Goal: Task Accomplishment & Management: Complete application form

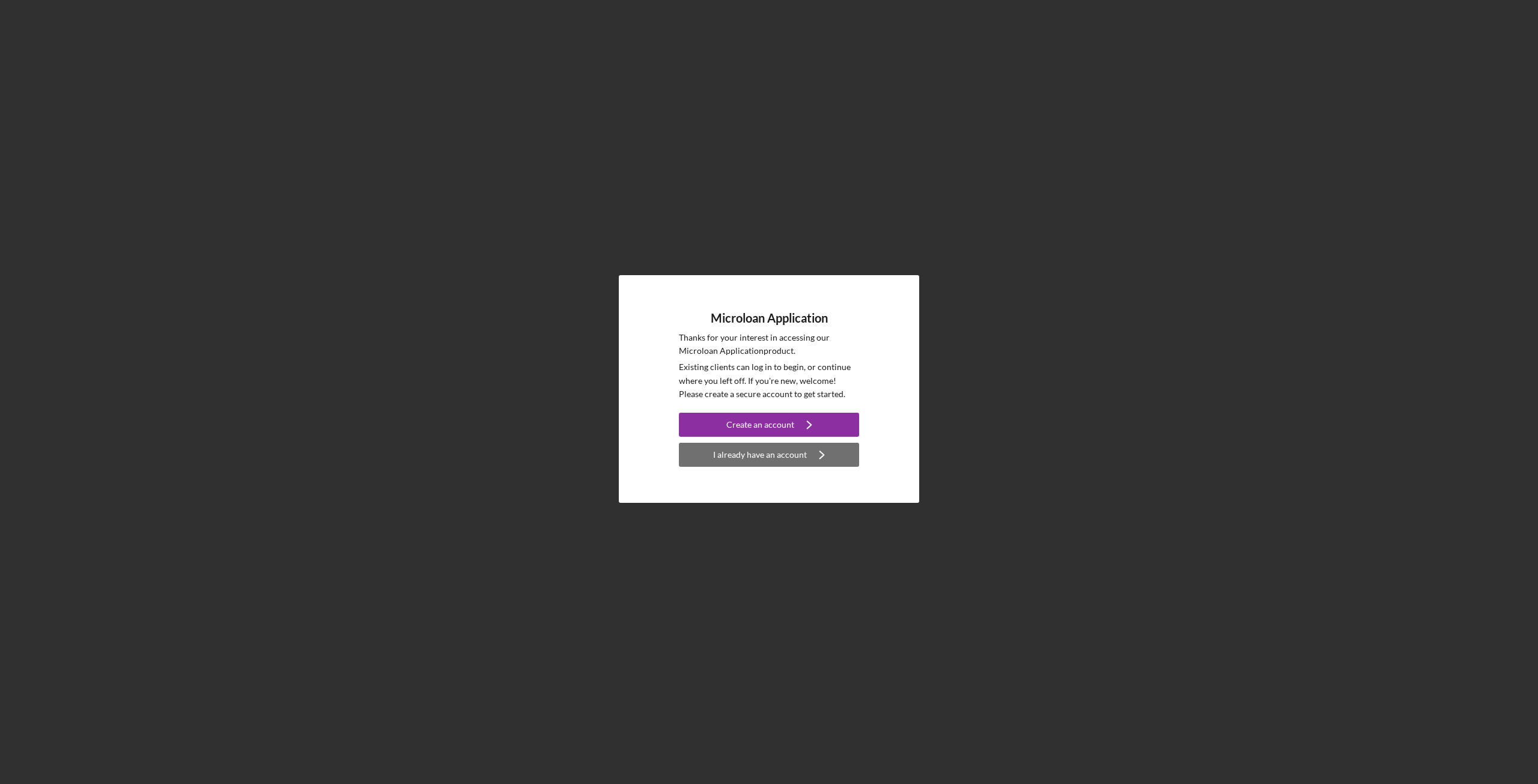
click at [788, 457] on div "I already have an account" at bounding box center [760, 455] width 94 height 24
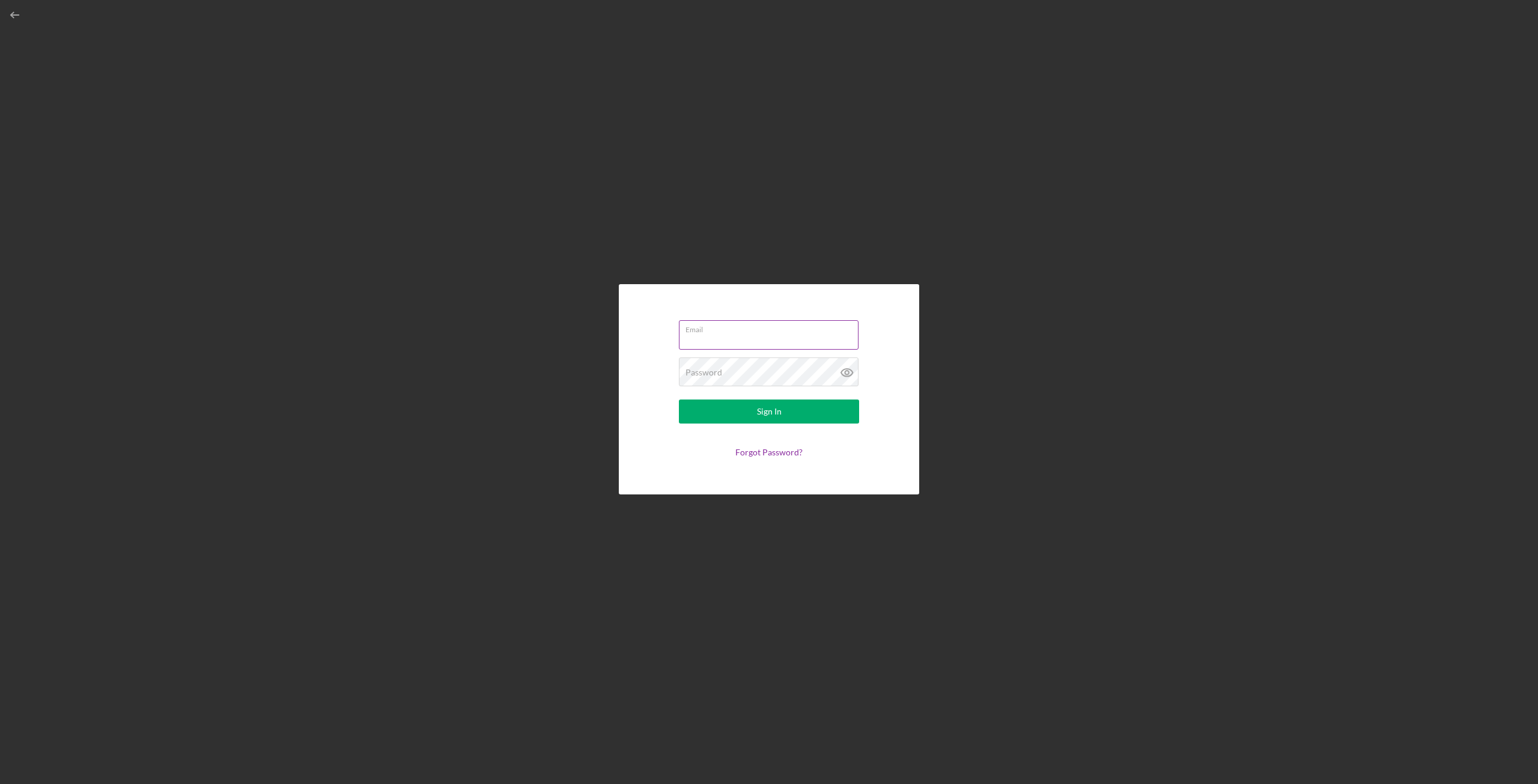
type input "[EMAIL_ADDRESS][DOMAIN_NAME]"
click at [729, 343] on input "[EMAIL_ADDRESS][DOMAIN_NAME]" at bounding box center [769, 335] width 179 height 29
click at [1212, 487] on div "Email [EMAIL_ADDRESS][DOMAIN_NAME] Password Sign In Forgot Password?" at bounding box center [769, 389] width 1526 height 778
click at [839, 415] on button "Sign In" at bounding box center [769, 412] width 180 height 24
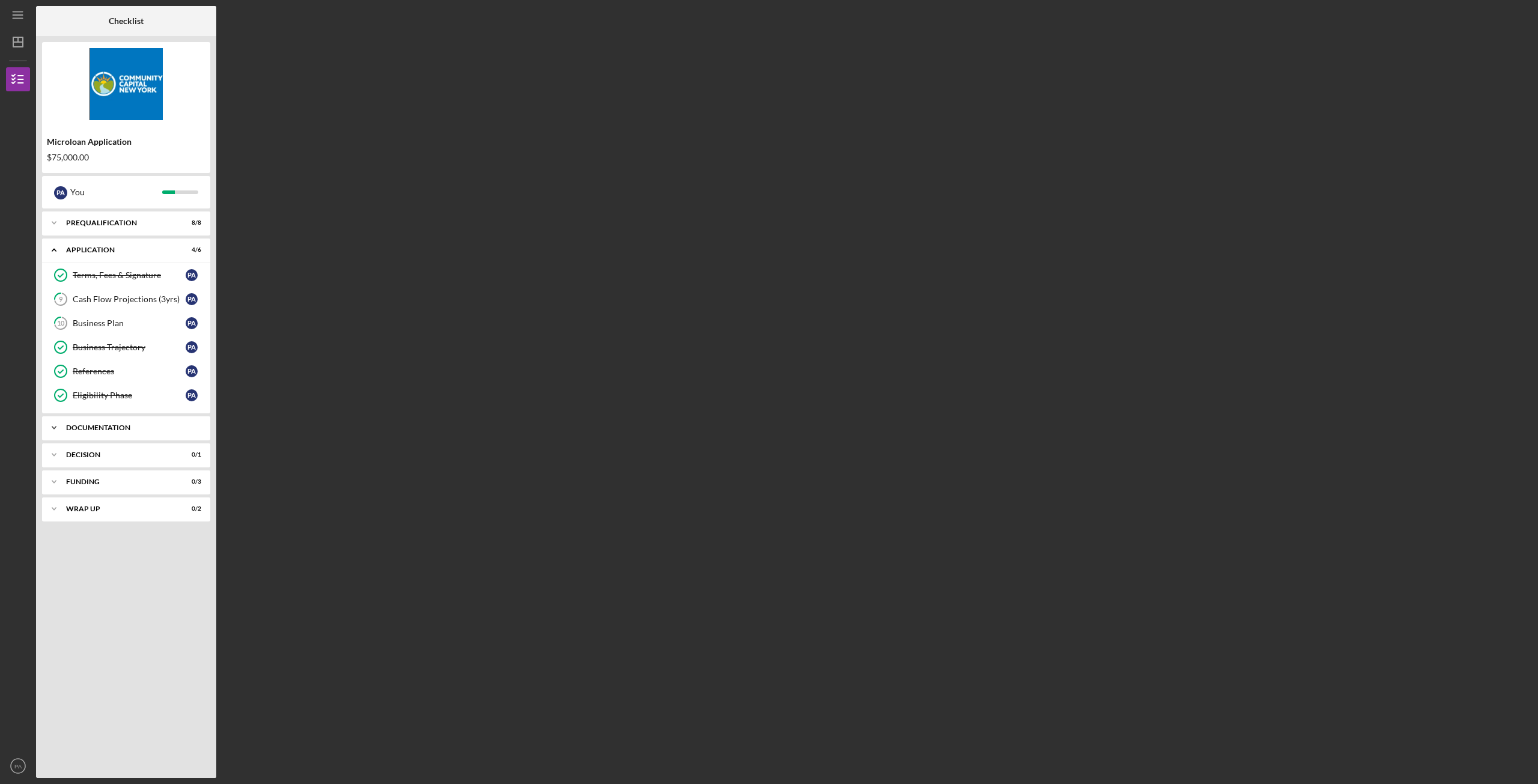
click at [121, 432] on div "Icon/Expander Documentation 2 / 20" at bounding box center [126, 428] width 168 height 24
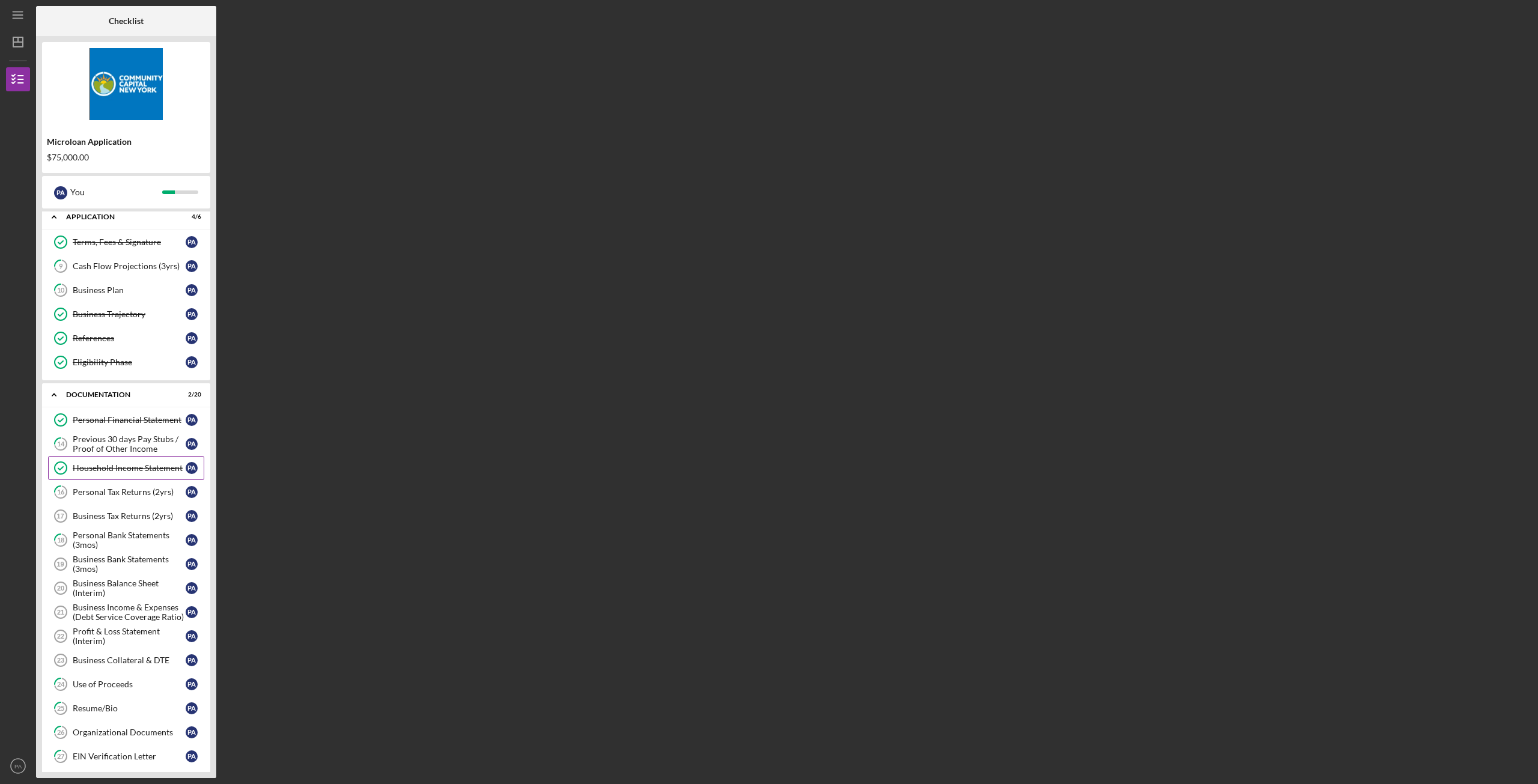
scroll to position [60, 0]
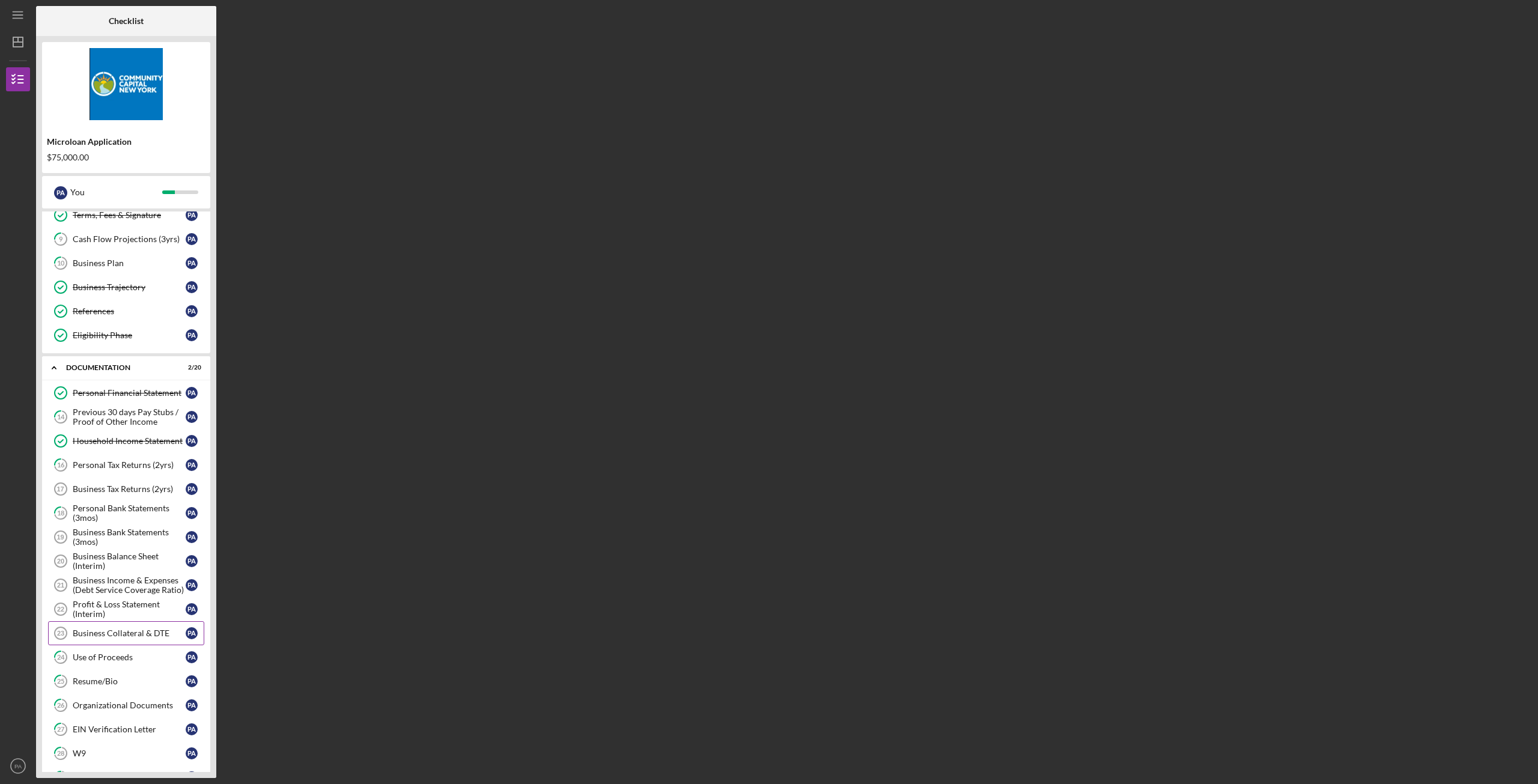
click at [136, 636] on div "Business Collateral & DTE" at bounding box center [129, 633] width 113 height 10
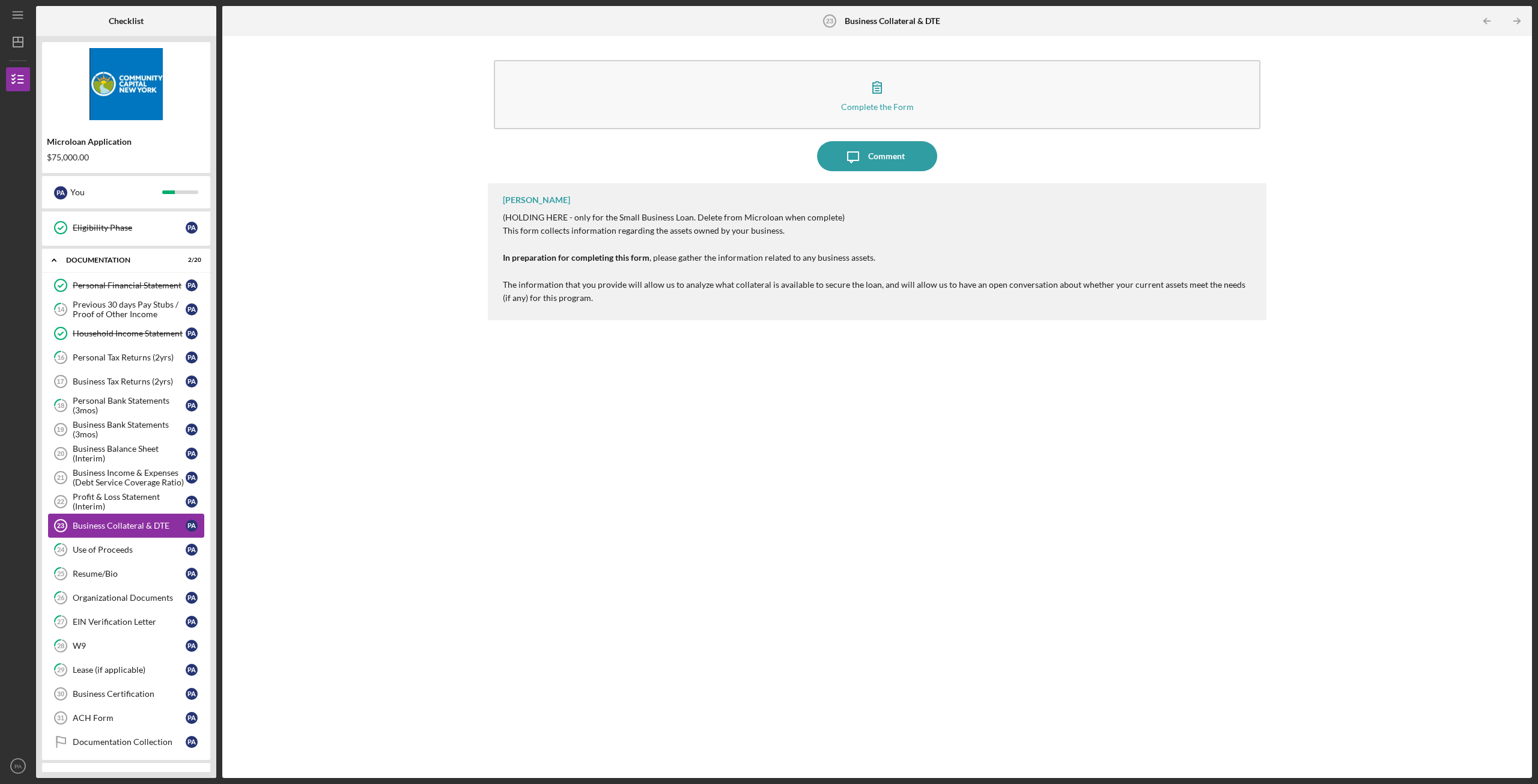
scroll to position [180, 0]
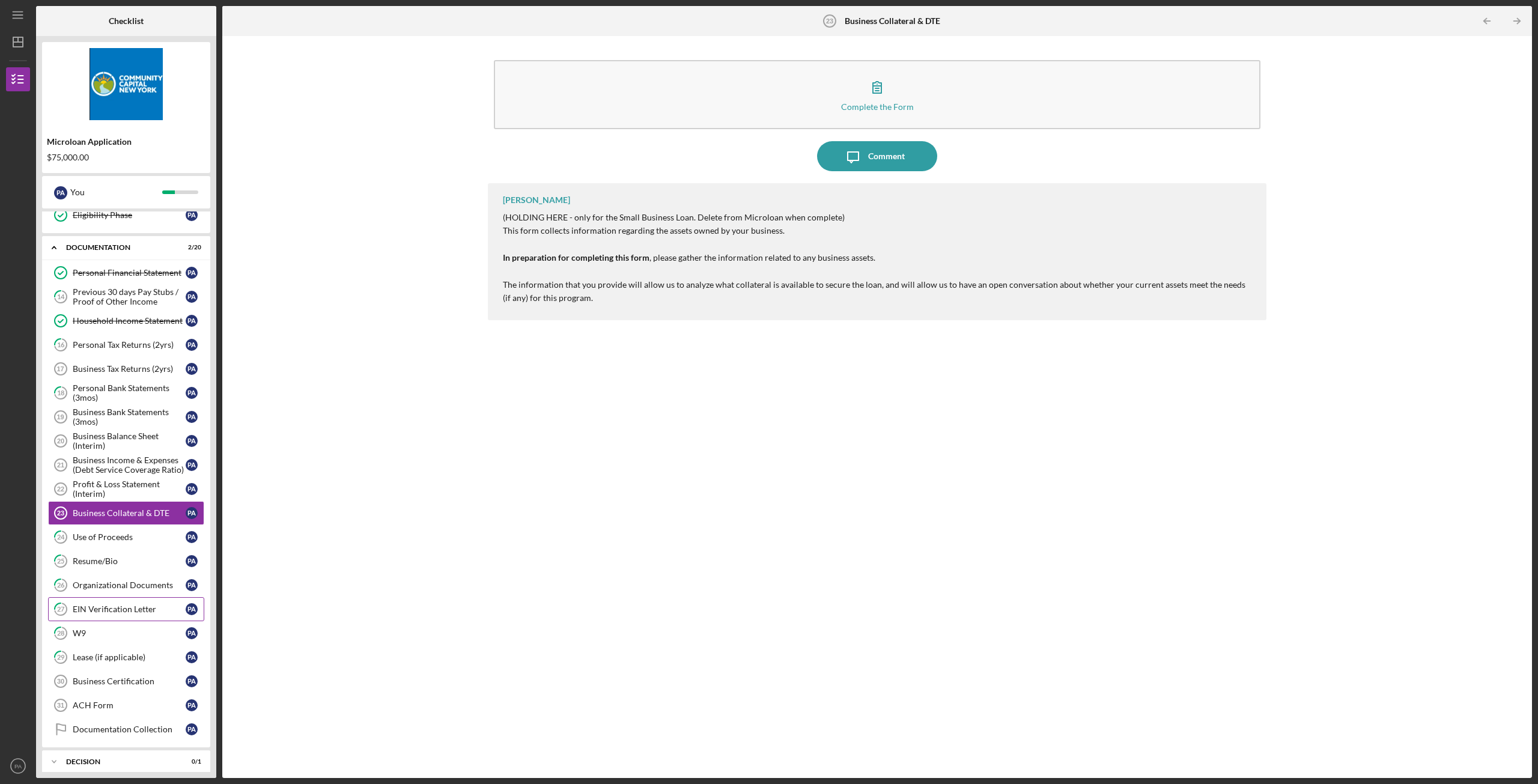
click at [117, 611] on div "EIN Verification Letter" at bounding box center [129, 609] width 113 height 10
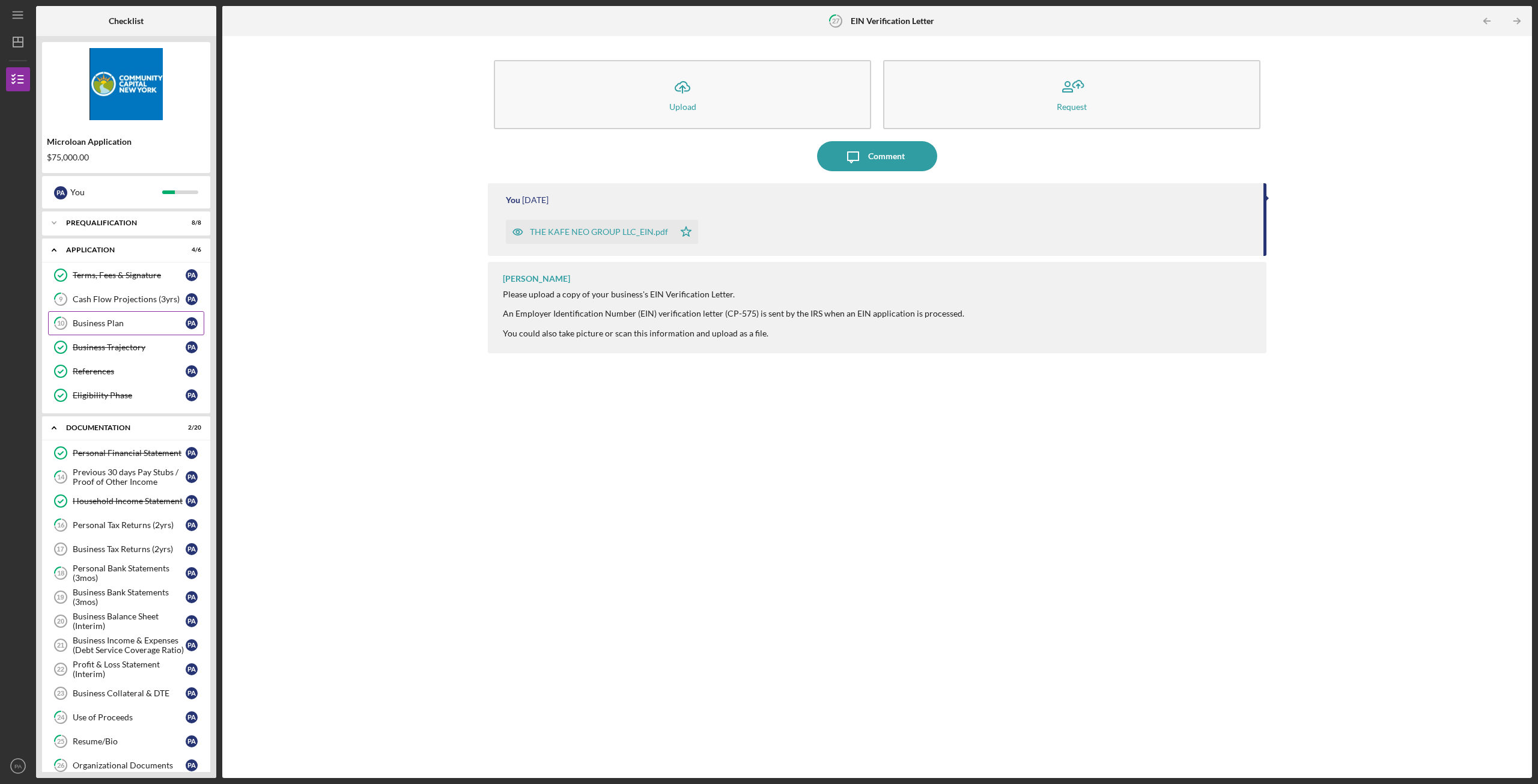
click at [135, 324] on div "Business Plan" at bounding box center [129, 323] width 113 height 10
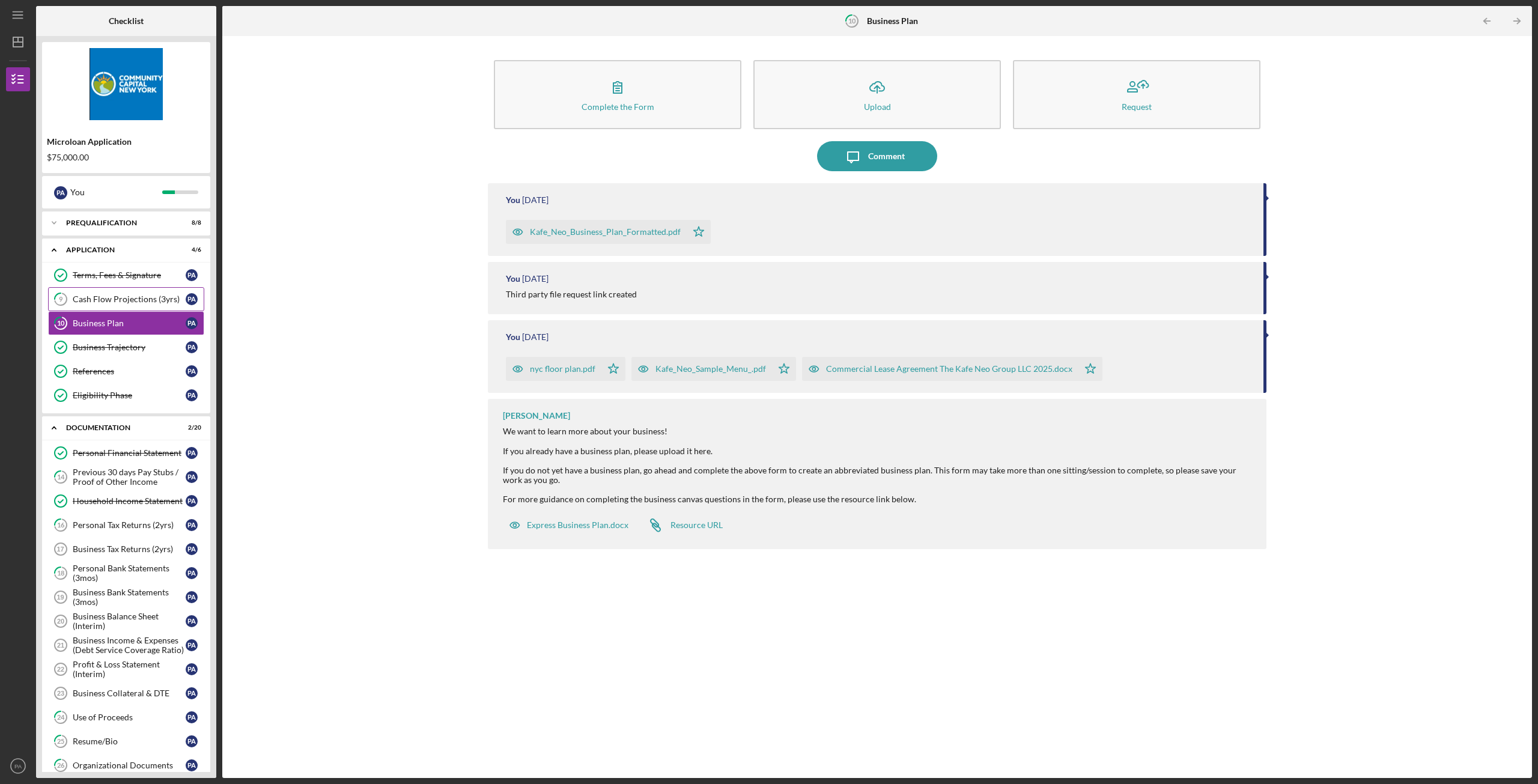
click at [138, 299] on div "Cash Flow Projections (3yrs)" at bounding box center [129, 299] width 113 height 10
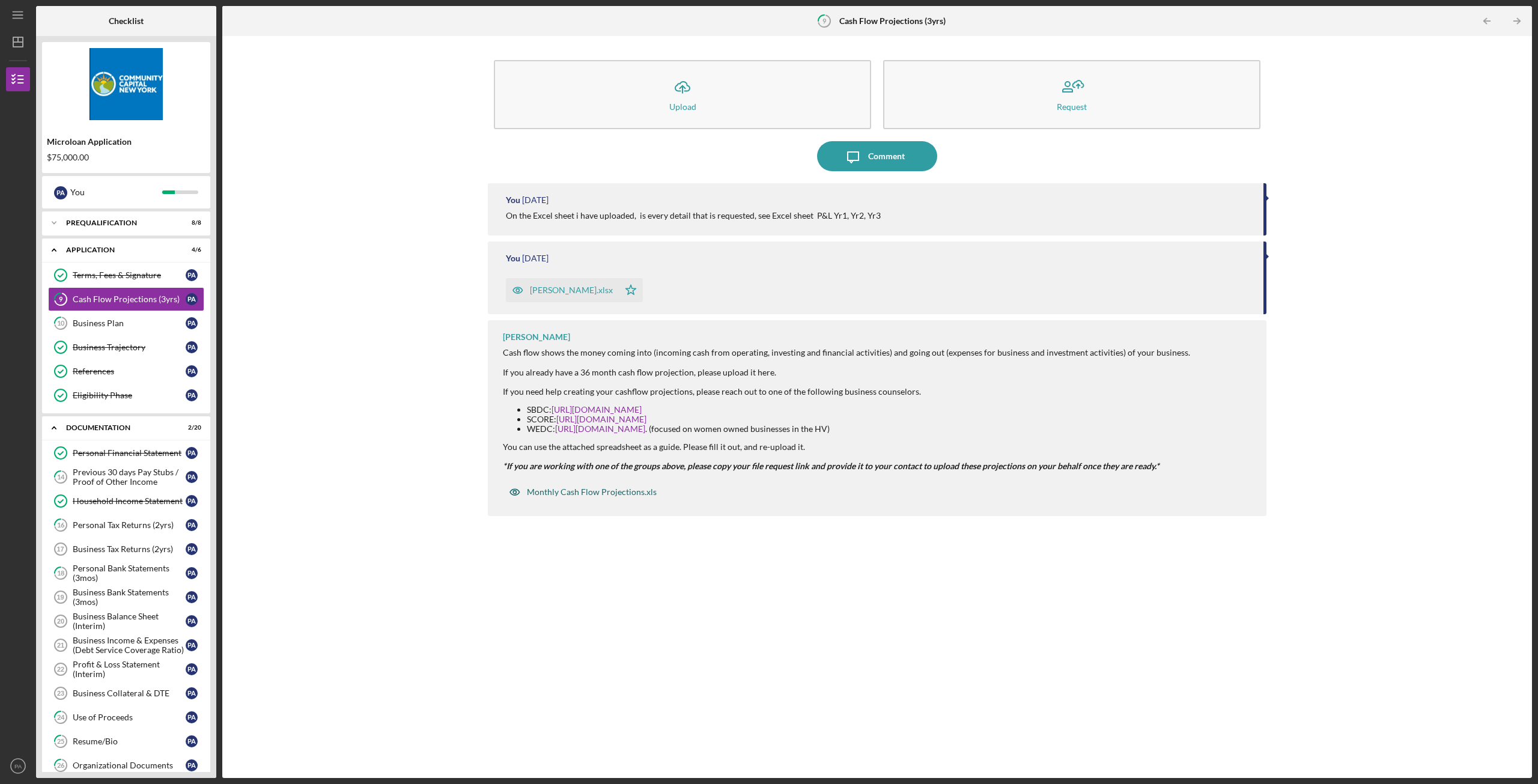
click at [556, 494] on div "Monthly Cash Flow Projections.xls" at bounding box center [592, 492] width 130 height 10
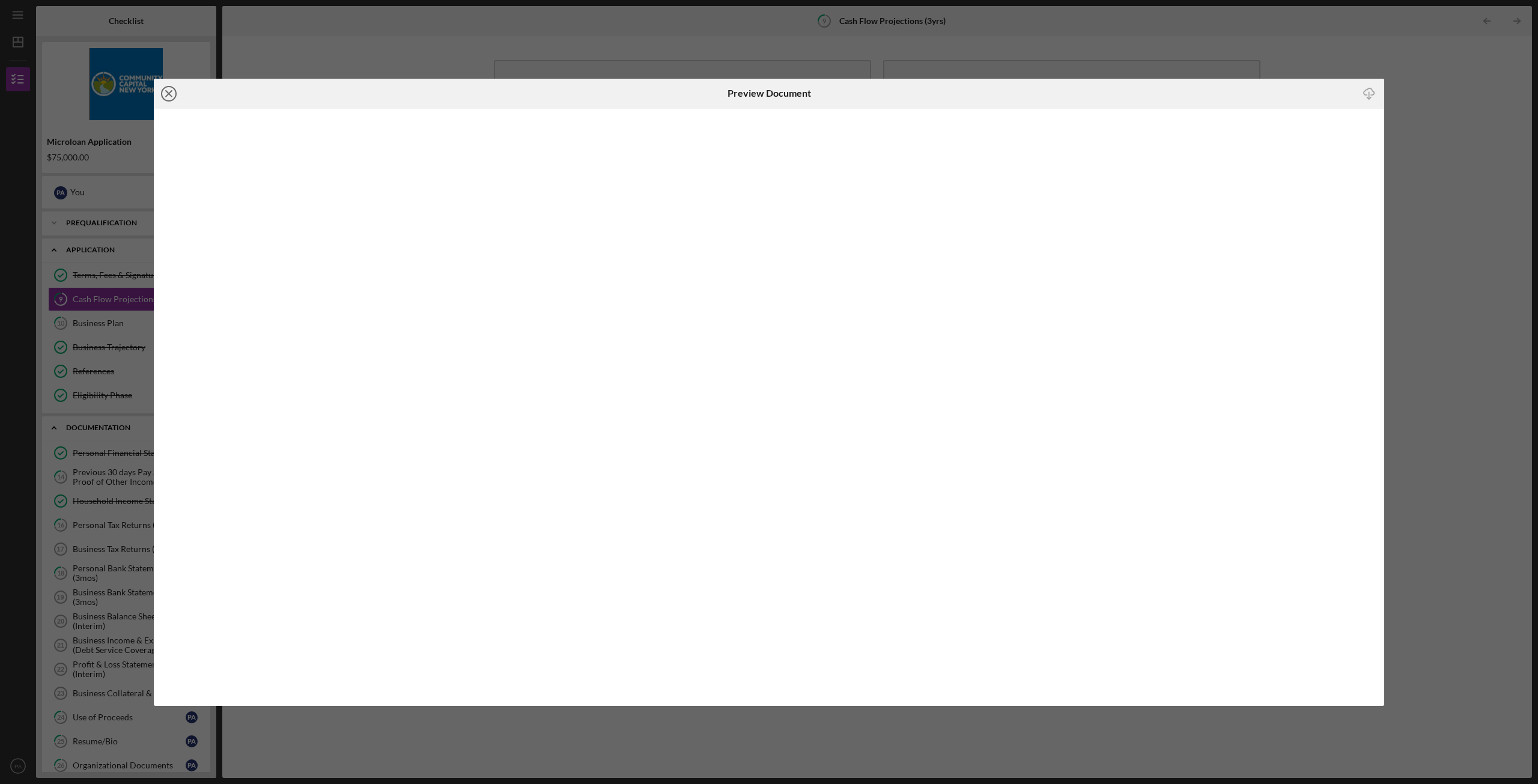
click at [167, 97] on icon "Icon/Close" at bounding box center [169, 94] width 30 height 30
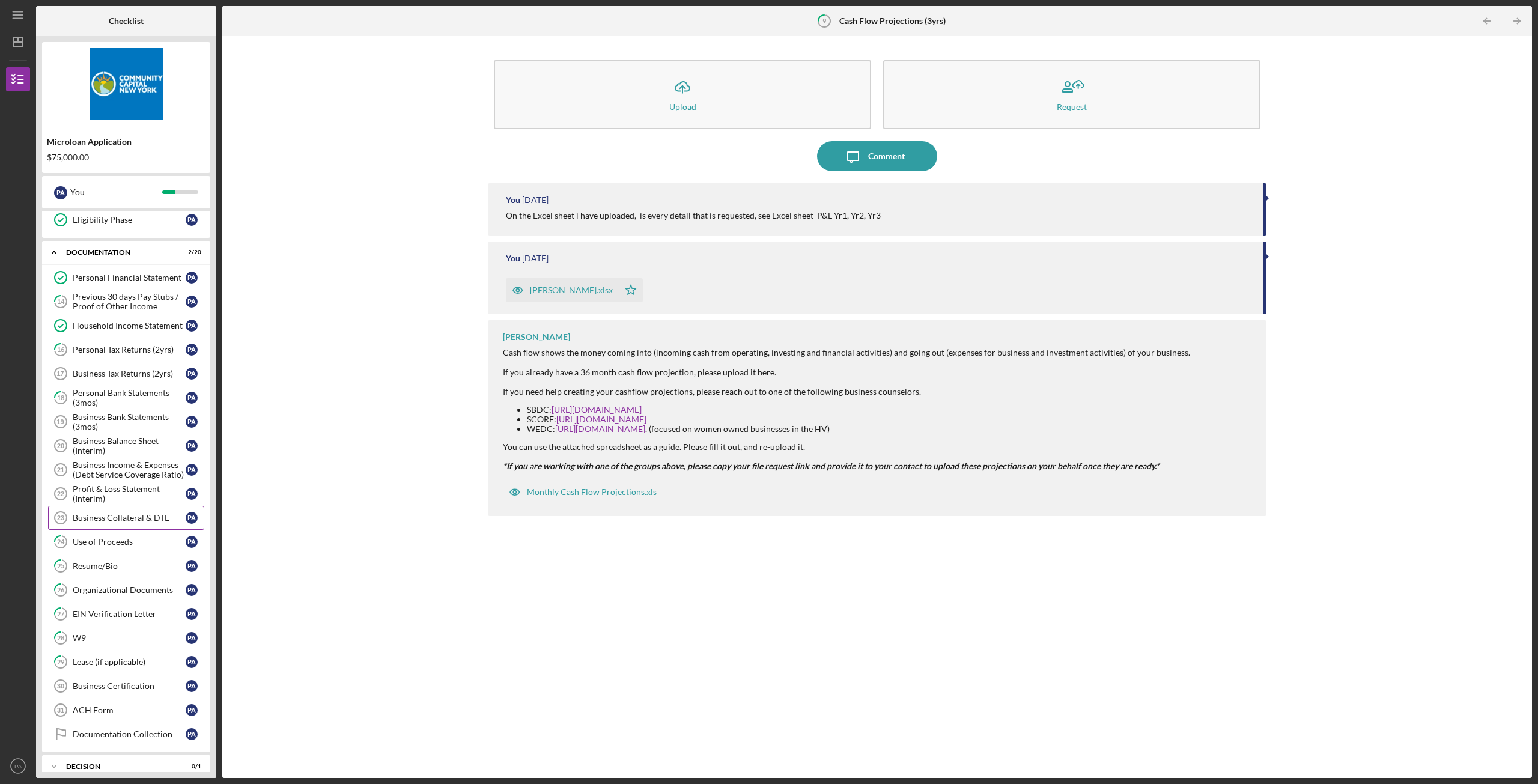
scroll to position [180, 0]
click at [132, 532] on link "24 Use of Proceeds P A" at bounding box center [126, 537] width 156 height 24
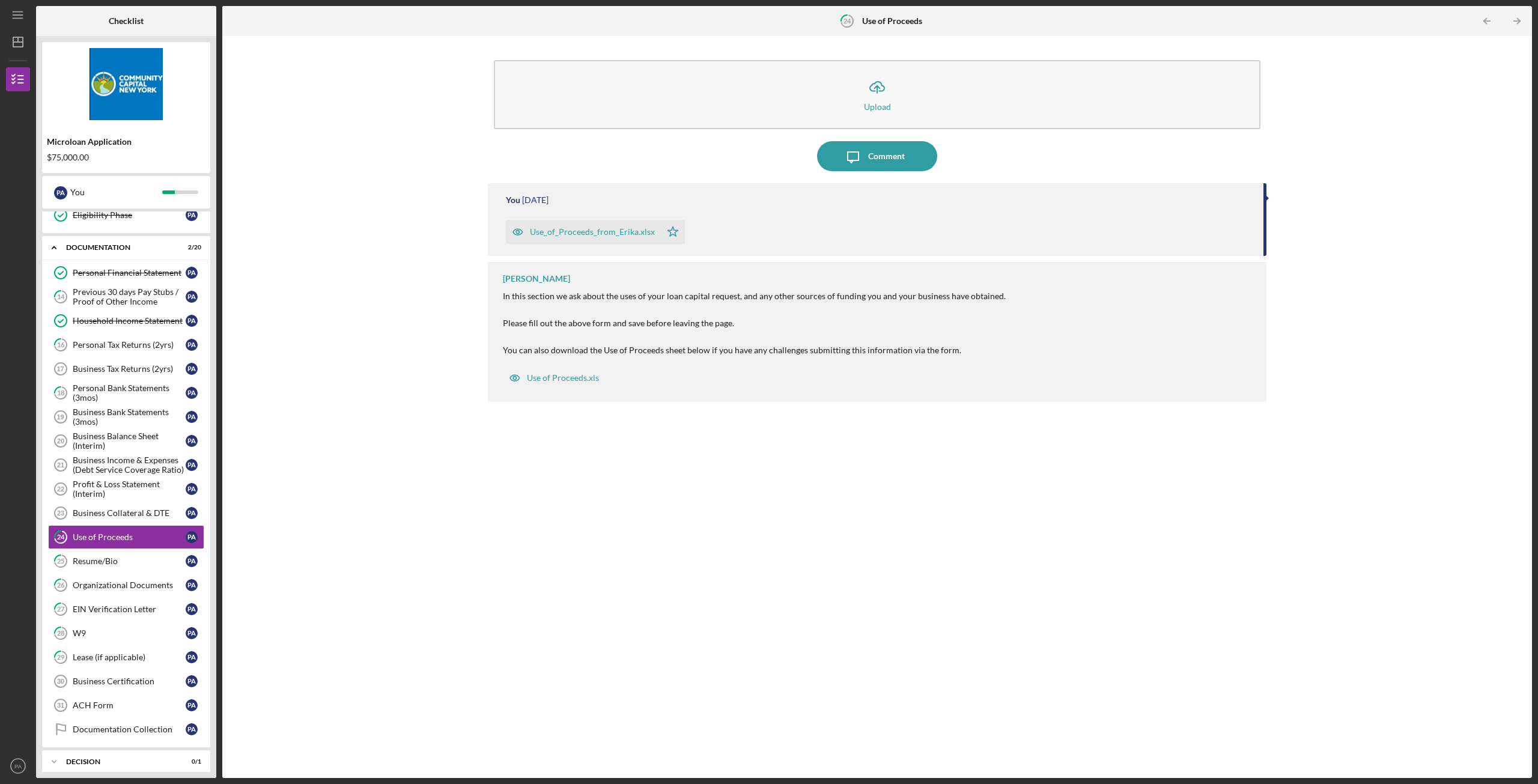
click at [595, 235] on div "Use_of_Proceeds_from_Erika.xlsx" at bounding box center [593, 232] width 125 height 10
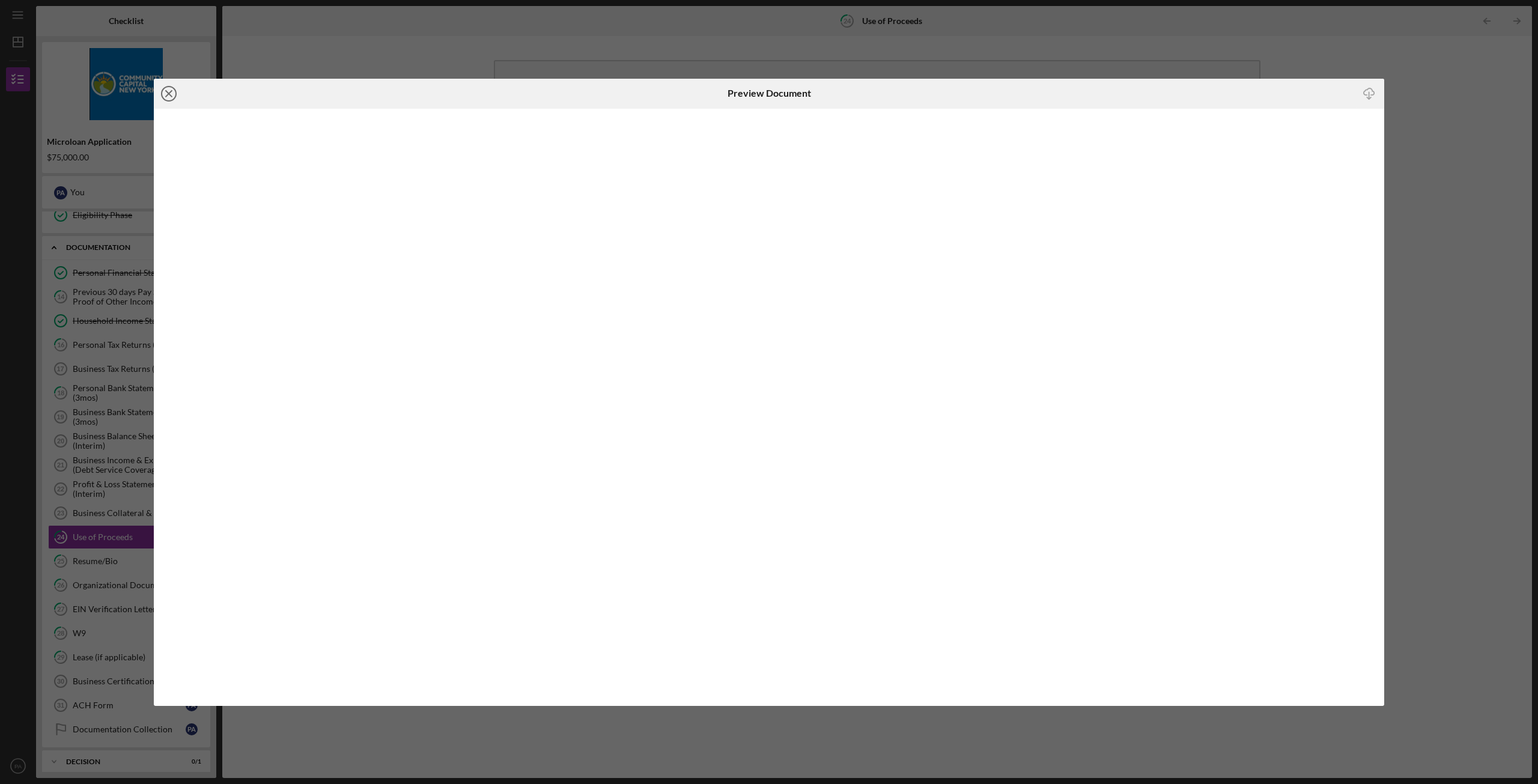
click at [166, 95] on icon "Icon/Close" at bounding box center [169, 94] width 30 height 30
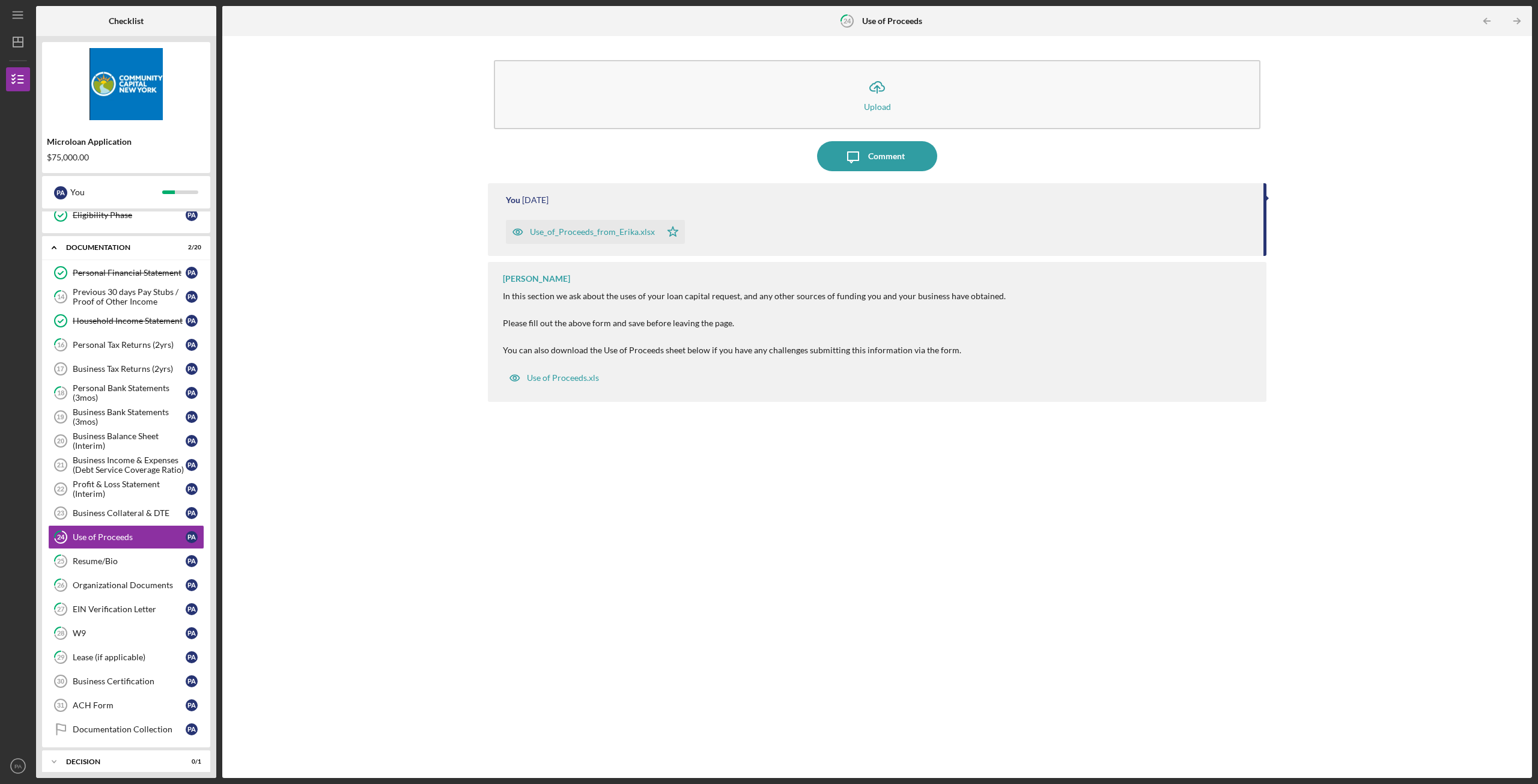
click at [602, 240] on div "Use_of_Proceeds_from_Erika.xlsx" at bounding box center [583, 232] width 155 height 24
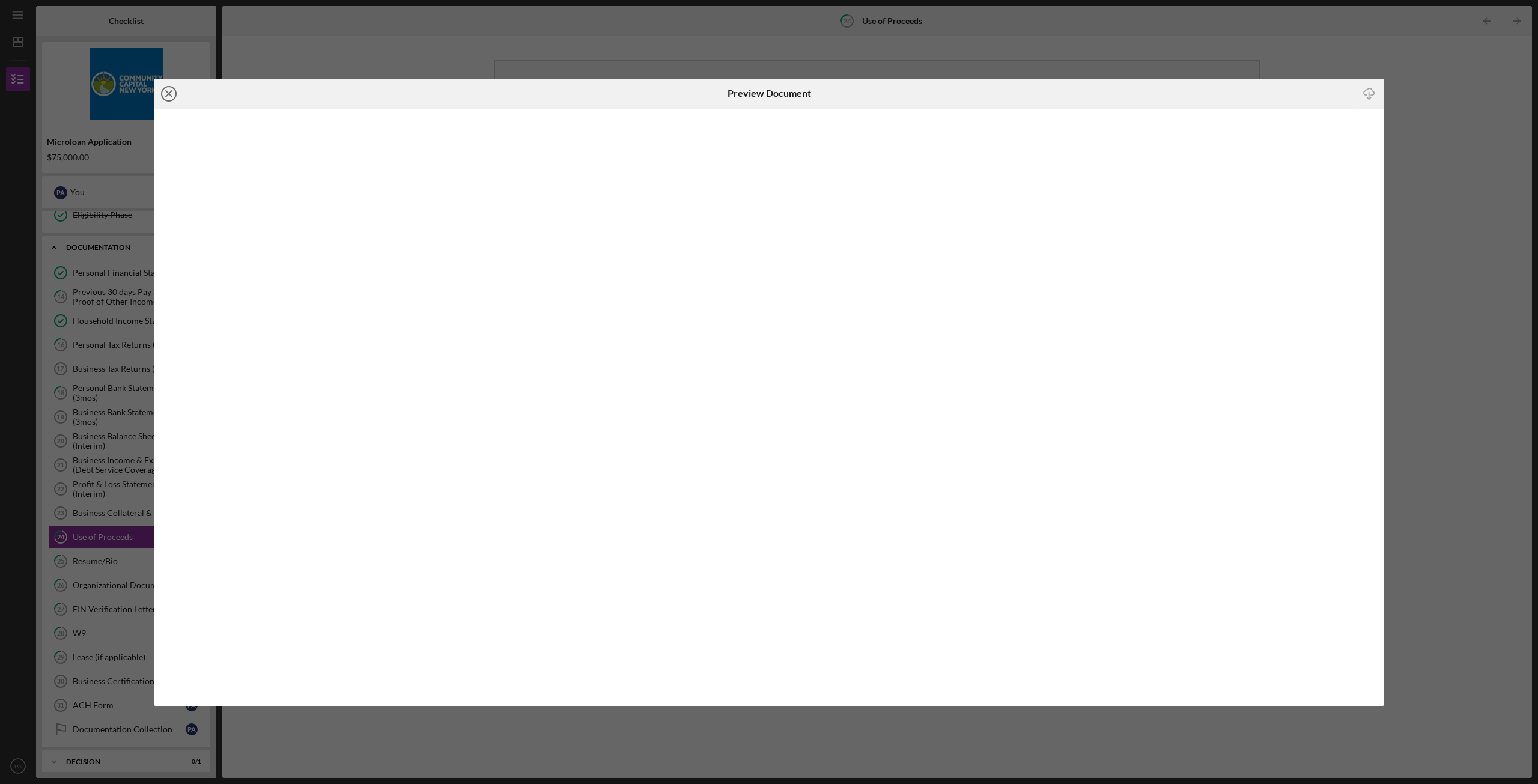
click at [172, 89] on icon "Icon/Close" at bounding box center [169, 94] width 30 height 30
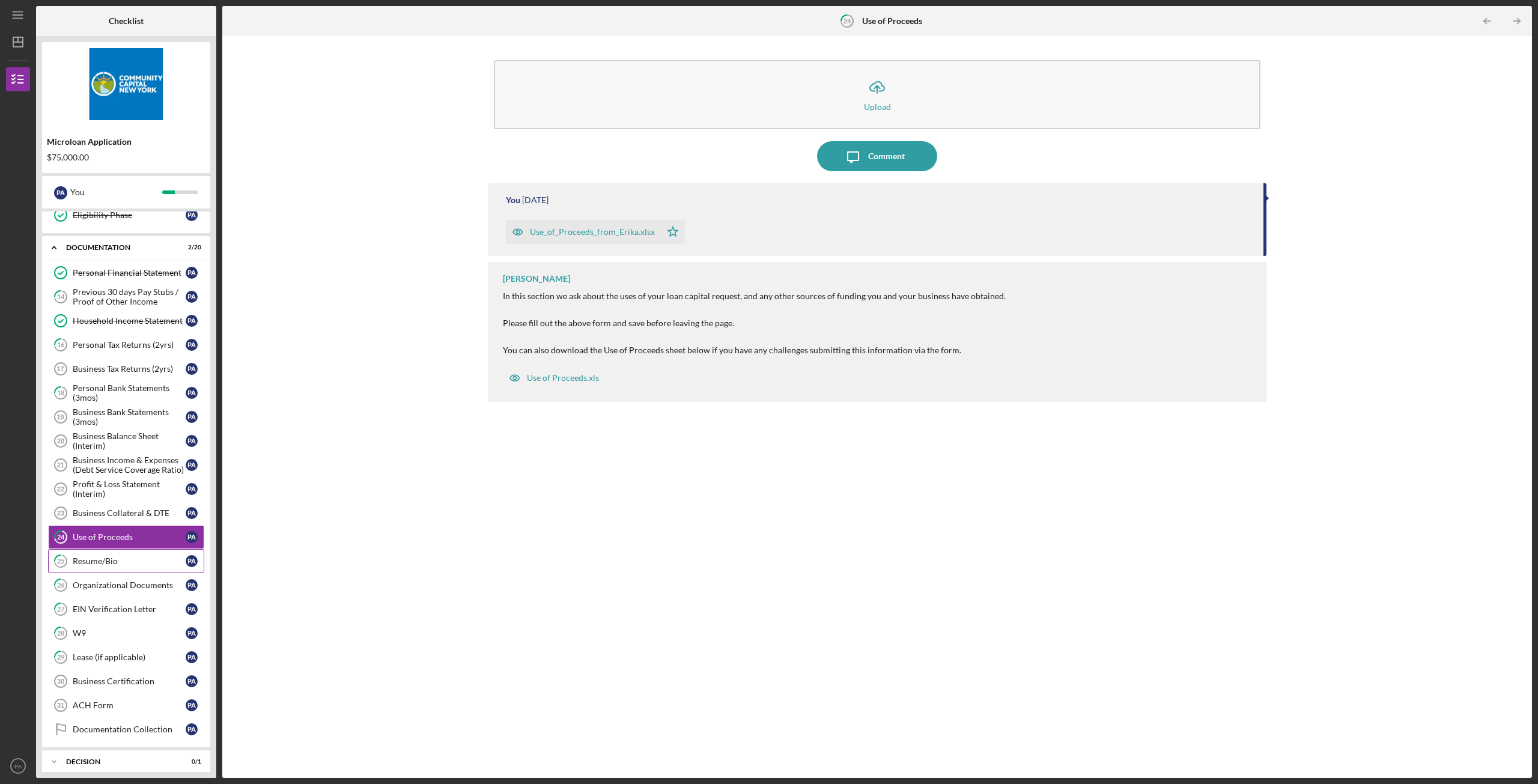
click at [95, 566] on div "Resume/Bio" at bounding box center [129, 561] width 113 height 10
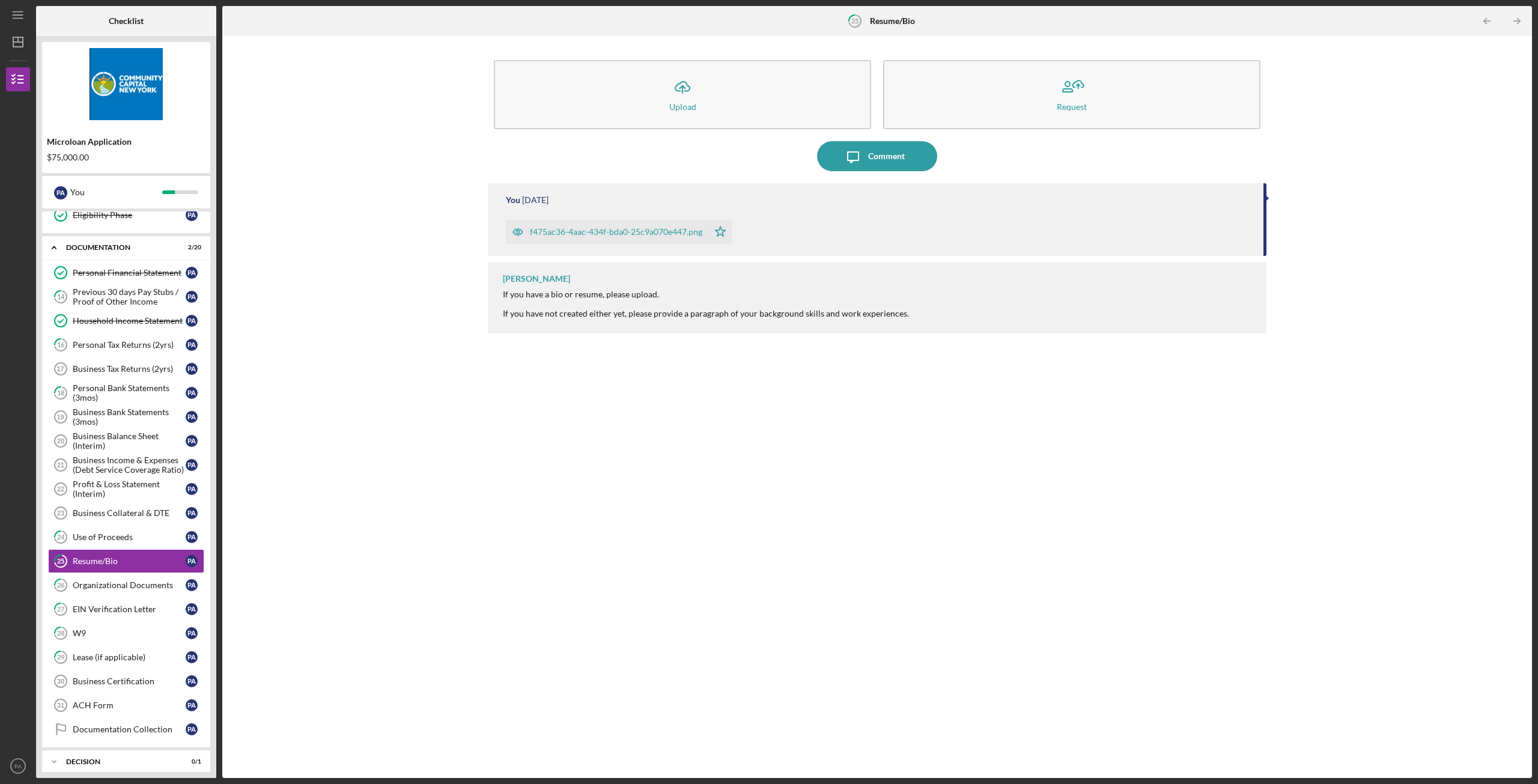
click at [602, 229] on div "f475ac36-4aac-434f-bda0-25c9a070e447.png" at bounding box center [616, 232] width 172 height 10
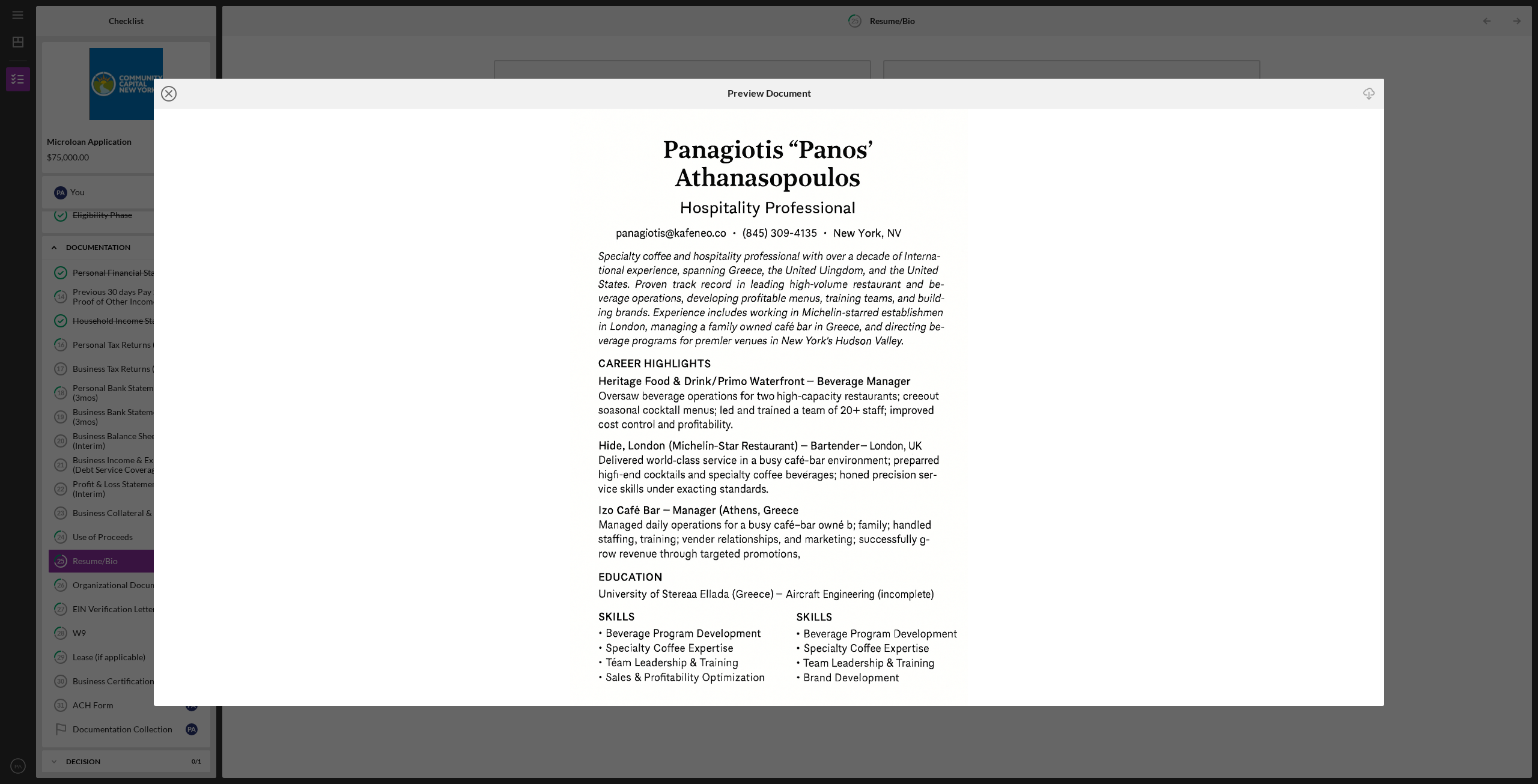
click at [167, 93] on icon "Icon/Close" at bounding box center [169, 94] width 30 height 30
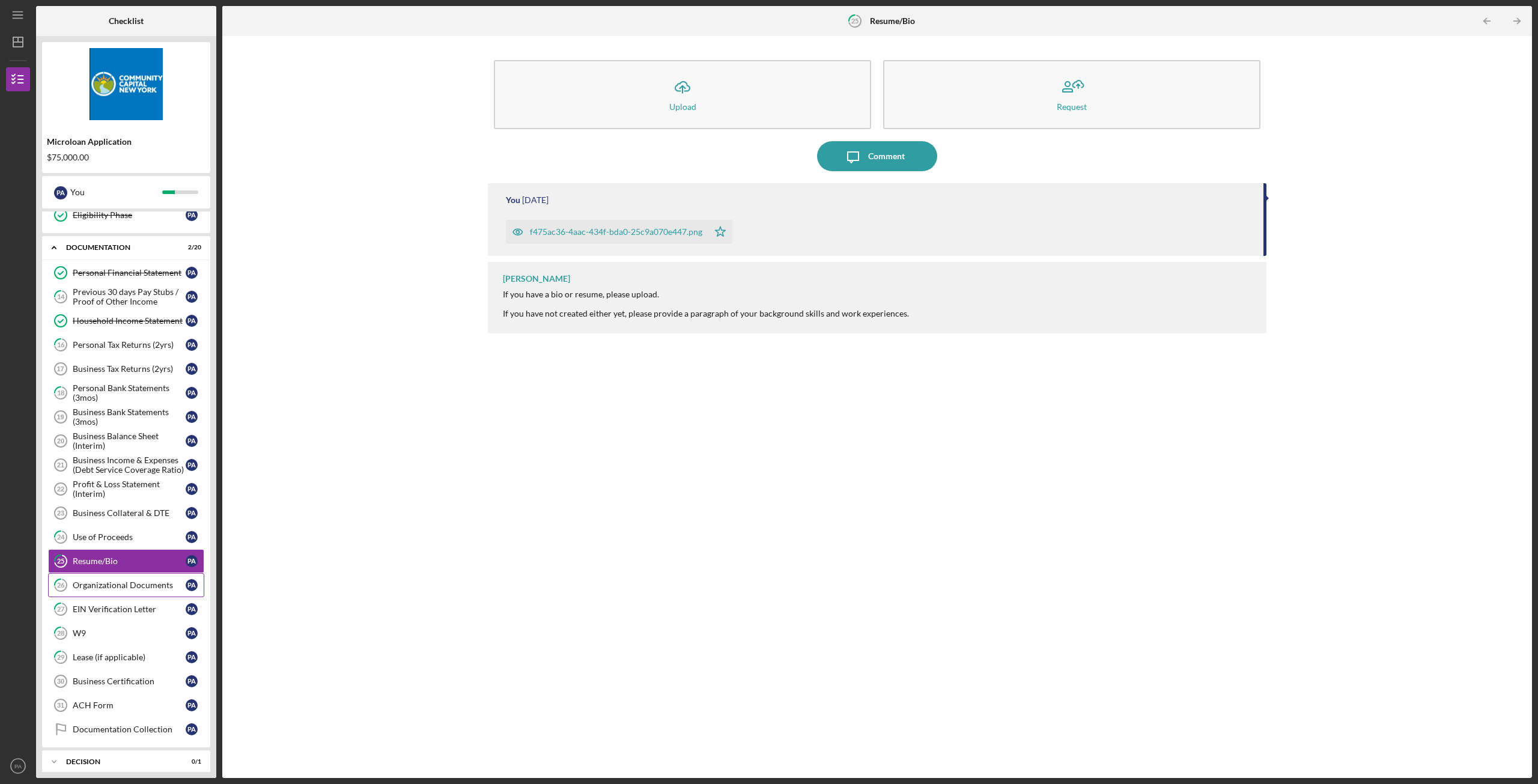
click at [122, 583] on div "Organizational Documents" at bounding box center [129, 585] width 113 height 10
